Goal: Information Seeking & Learning: Learn about a topic

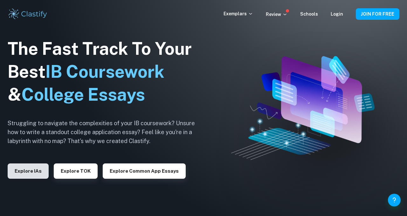
click at [35, 168] on button "Explore IAs" at bounding box center [28, 170] width 41 height 15
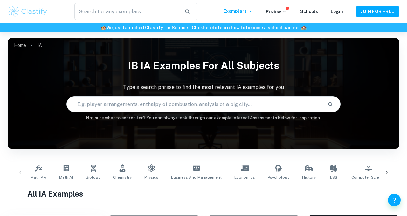
click at [139, 105] on input "text" at bounding box center [195, 104] width 256 height 18
type input "colour"
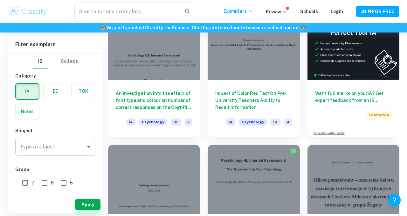
click at [53, 141] on input "Type a subject" at bounding box center [50, 147] width 65 height 12
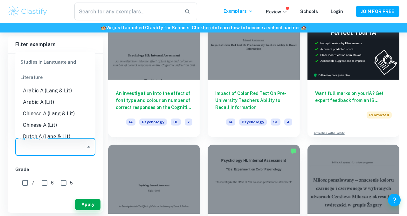
scroll to position [0, 0]
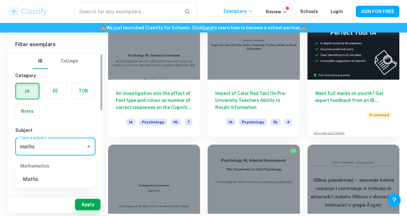
click at [28, 183] on li "Maths" at bounding box center [55, 178] width 80 height 11
type input "Maths"
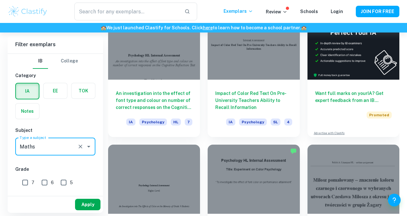
click at [78, 204] on button "Apply" at bounding box center [87, 203] width 25 height 11
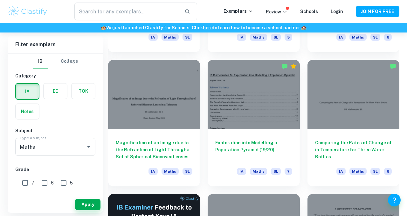
scroll to position [826, 0]
